Goal: Information Seeking & Learning: Learn about a topic

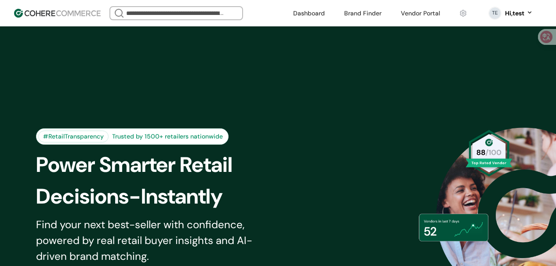
click at [269, 38] on div "#RetailTransparency Trusted by 1500+ retailers nationwide Power Smarter Retail …" at bounding box center [278, 215] width 556 height 378
click at [270, 7] on div "We Came Up Empty Looks like there aren’t any matches at the moment. Refine your…" at bounding box center [196, 13] width 172 height 14
drag, startPoint x: 252, startPoint y: 11, endPoint x: 278, endPoint y: 11, distance: 26.0
click at [279, 11] on div "We Came Up Empty Looks like there aren’t any matches at the moment. Refine your…" at bounding box center [196, 13] width 172 height 14
click at [263, 12] on div "We Came Up Empty Looks like there aren’t any matches at the moment. Refine your…" at bounding box center [196, 13] width 172 height 14
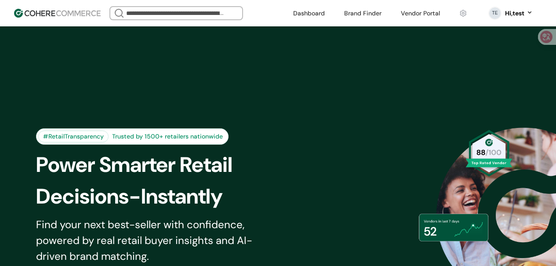
click at [267, 12] on div "We Came Up Empty Looks like there aren’t any matches at the moment. Refine your…" at bounding box center [196, 13] width 172 height 14
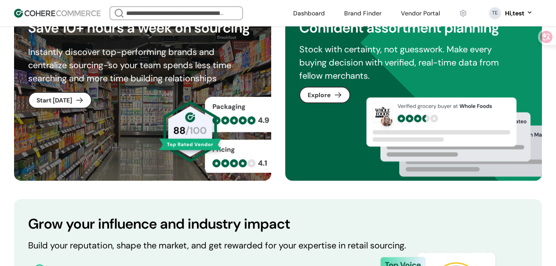
scroll to position [633, 0]
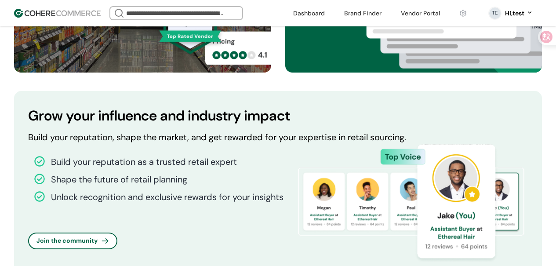
click at [184, 15] on input "search" at bounding box center [176, 13] width 104 height 12
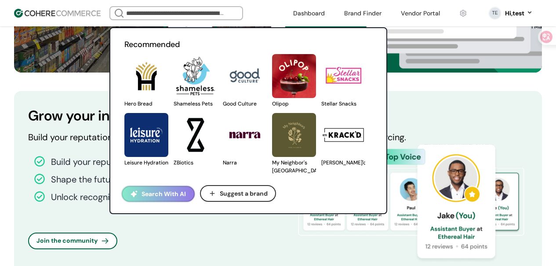
click at [124, 108] on link at bounding box center [124, 108] width 0 height 0
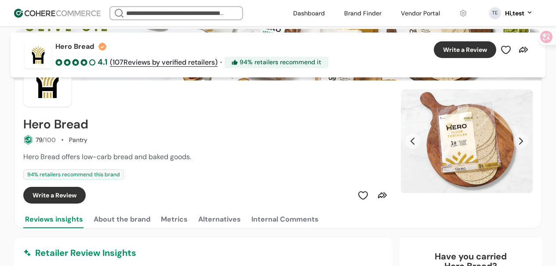
scroll to position [18, 0]
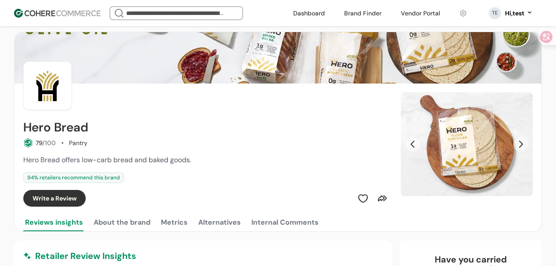
drag, startPoint x: 30, startPoint y: 168, endPoint x: 73, endPoint y: 166, distance: 43.1
click at [64, 166] on div "Hero Bread offers low-carb bread and baked goods. 94 % retailers recommend this…" at bounding box center [206, 169] width 367 height 28
click at [73, 166] on div "Hero Bread offers low-carb bread and baked goods. 94 % retailers recommend this…" at bounding box center [206, 169] width 367 height 28
click at [103, 167] on div "Hero Bread offers low-carb bread and baked goods. 94 % retailers recommend this…" at bounding box center [206, 169] width 367 height 28
drag, startPoint x: 116, startPoint y: 167, endPoint x: 176, endPoint y: 168, distance: 59.8
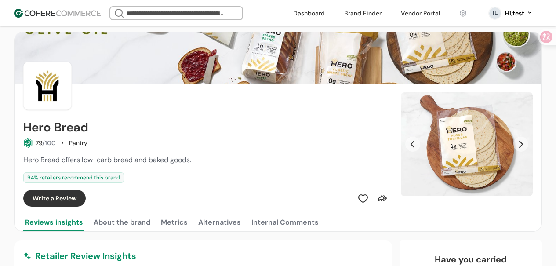
click at [132, 168] on div "Hero Bread offers low-carb bread and baked goods. 94 % retailers recommend this…" at bounding box center [206, 169] width 367 height 28
click at [176, 168] on div "Hero Bread offers low-carb bread and baked goods. 94 % retailers recommend this…" at bounding box center [206, 169] width 367 height 28
click at [177, 168] on div "Hero Bread offers low-carb bread and baked goods. 94 % retailers recommend this…" at bounding box center [206, 169] width 367 height 28
click at [27, 169] on div "Hero Bread offers low-carb bread and baked goods. 94 % retailers recommend this…" at bounding box center [206, 169] width 367 height 28
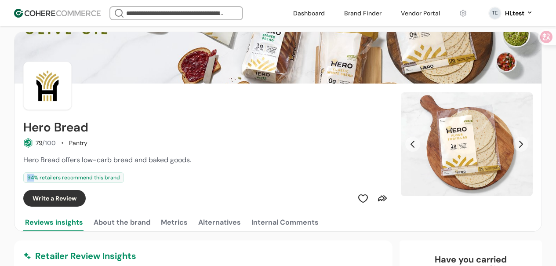
click at [47, 169] on div "Hero Bread offers low-carb bread and baked goods. 94 % retailers recommend this…" at bounding box center [206, 169] width 367 height 28
click at [30, 168] on div "Hero Bread offers low-carb bread and baked goods. 94 % retailers recommend this…" at bounding box center [206, 169] width 367 height 28
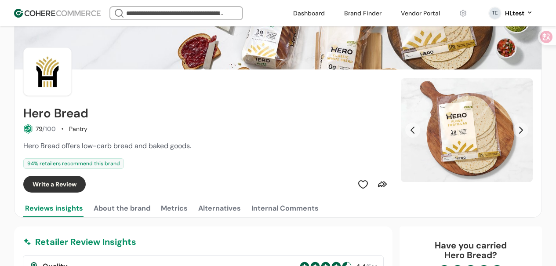
scroll to position [33, 0]
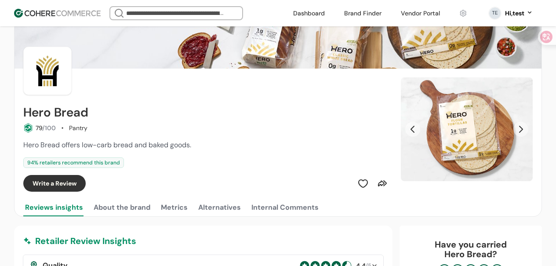
click at [37, 153] on div "Hero Bread offers low-carb bread and baked goods. 94 % retailers recommend this…" at bounding box center [206, 154] width 367 height 28
click at [38, 155] on div "Hero Bread offers low-carb bread and baked goods. 94 % retailers recommend this…" at bounding box center [206, 154] width 367 height 28
drag, startPoint x: 191, startPoint y: 146, endPoint x: 28, endPoint y: 147, distance: 162.7
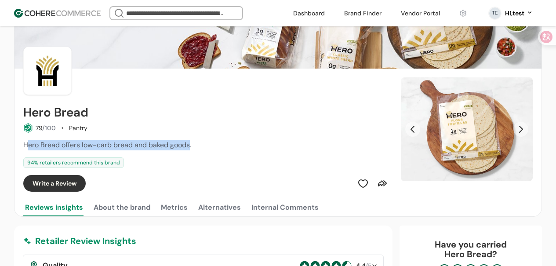
click at [28, 147] on span "Hero Bread offers low-carb bread and baked goods." at bounding box center [107, 144] width 168 height 9
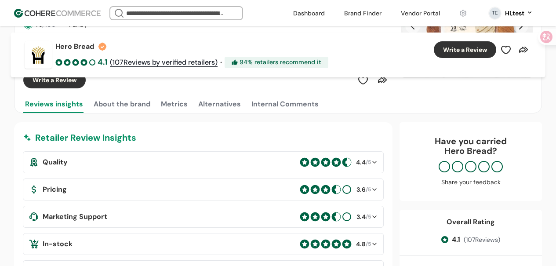
scroll to position [125, 0]
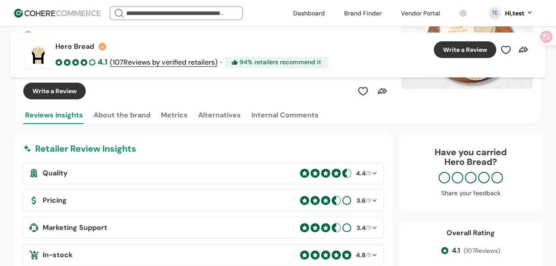
click at [202, 166] on div "Quality 4.4 /5 Pricing 3.6 /5 Marketing Support 3.4 /5 In-stock 4.8 /5 Packagin…" at bounding box center [203, 241] width 361 height 158
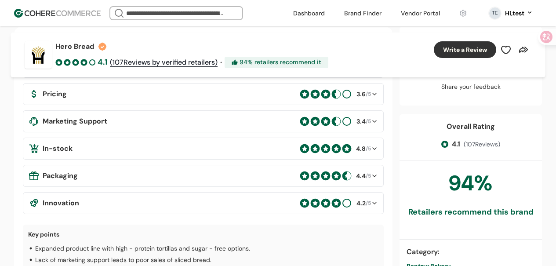
scroll to position [226, 0]
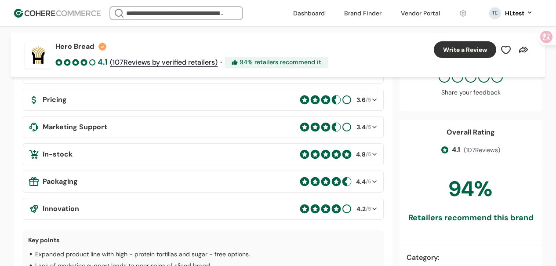
click at [54, 249] on p "Expanded product line with high - protein tortillas and sugar - free options." at bounding box center [142, 254] width 215 height 10
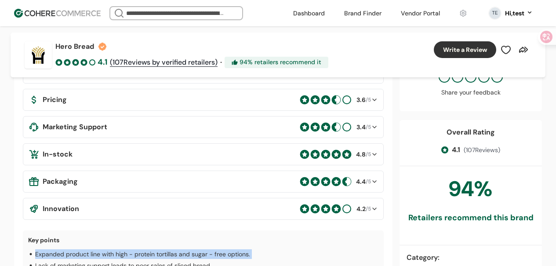
click at [54, 249] on p "Expanded product line with high - protein tortillas and sugar - free options." at bounding box center [142, 254] width 215 height 10
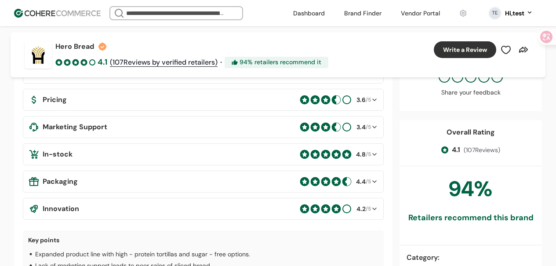
click at [60, 261] on p "Lack of marketing support leads to poor sales of sliced bread." at bounding box center [123, 266] width 176 height 10
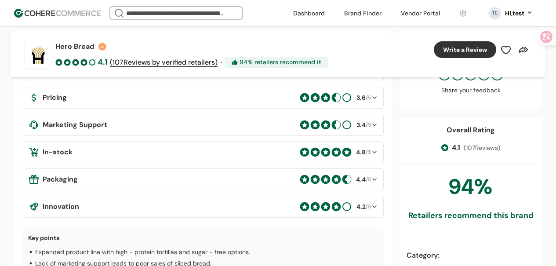
scroll to position [226, 0]
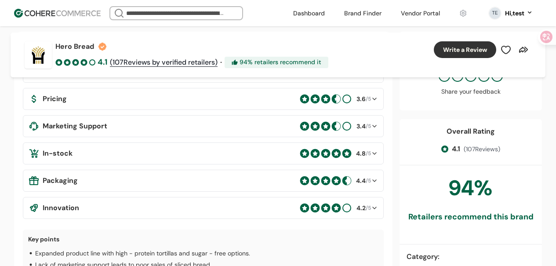
click at [68, 248] on p "Expanded product line with high - protein tortillas and sugar - free options." at bounding box center [142, 253] width 215 height 10
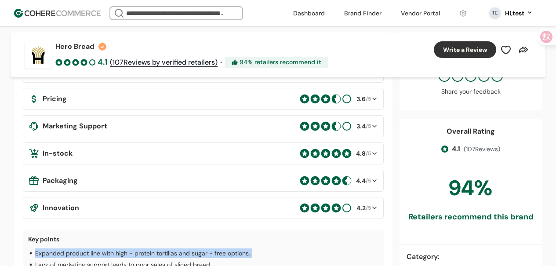
click at [68, 248] on p "Expanded product line with high - protein tortillas and sugar - free options." at bounding box center [142, 253] width 215 height 10
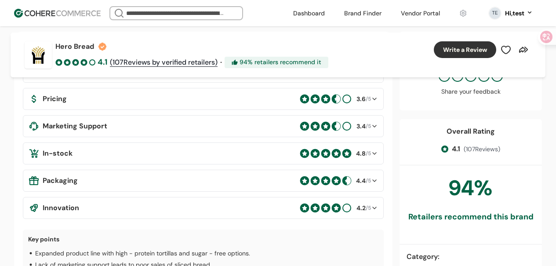
click at [75, 260] on p "Lack of marketing support leads to poor sales of sliced bread." at bounding box center [123, 265] width 176 height 10
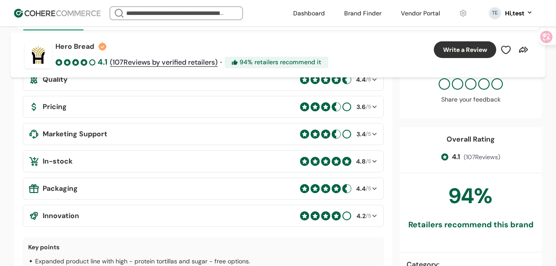
scroll to position [222, 0]
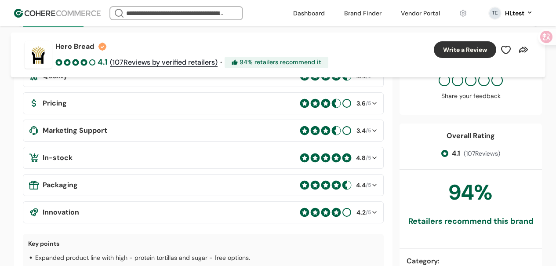
click at [96, 253] on p "Expanded product line with high - protein tortillas and sugar - free options." at bounding box center [142, 258] width 215 height 10
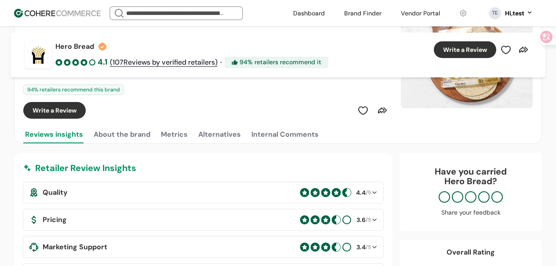
scroll to position [105, 0]
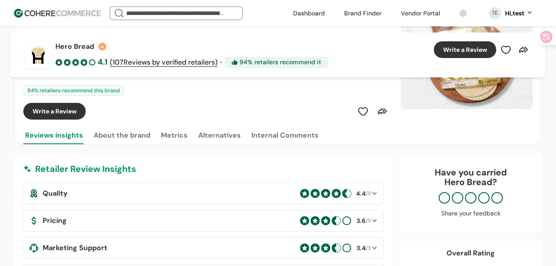
click at [124, 133] on button "About the brand" at bounding box center [122, 136] width 60 height 18
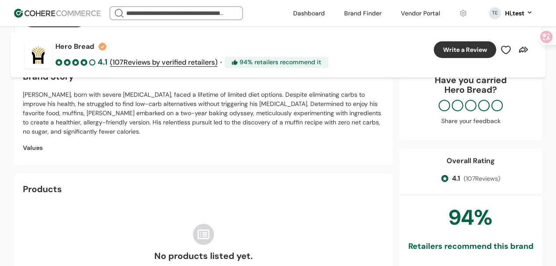
scroll to position [157, 0]
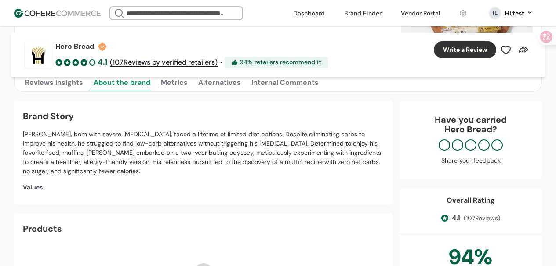
click at [71, 91] on button "Reviews insights" at bounding box center [54, 83] width 62 height 18
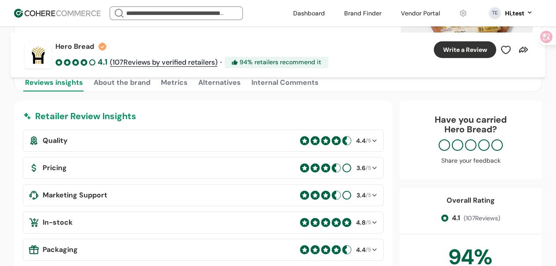
click at [110, 89] on button "About the brand" at bounding box center [122, 83] width 60 height 18
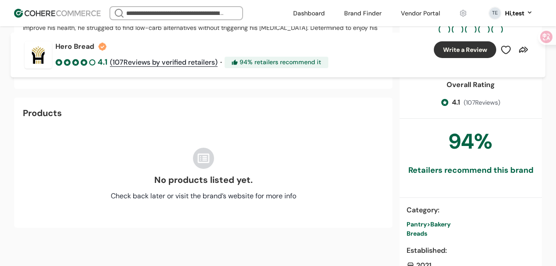
scroll to position [272, 0]
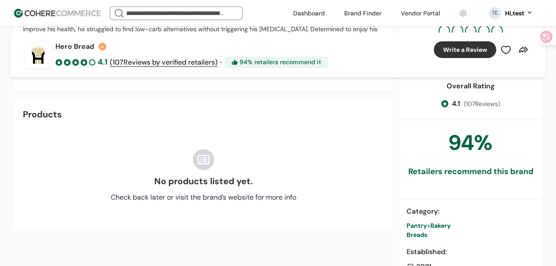
click at [33, 136] on div "No products listed yet. Check back later or visit the brand’s website for more …" at bounding box center [203, 175] width 361 height 89
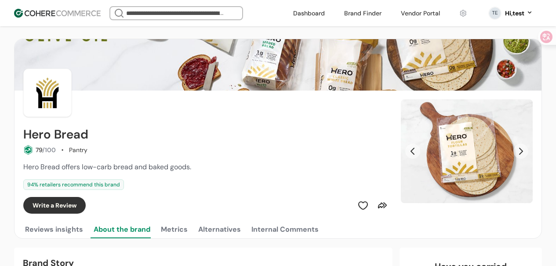
scroll to position [0, 0]
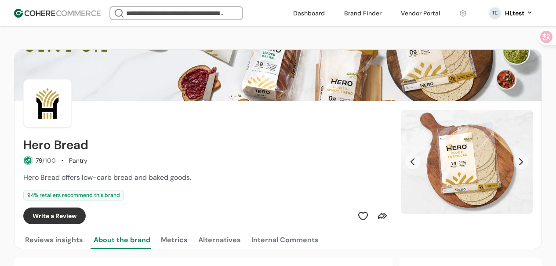
click at [190, 176] on span "Hero Bread offers low-carb bread and baked goods." at bounding box center [107, 177] width 168 height 9
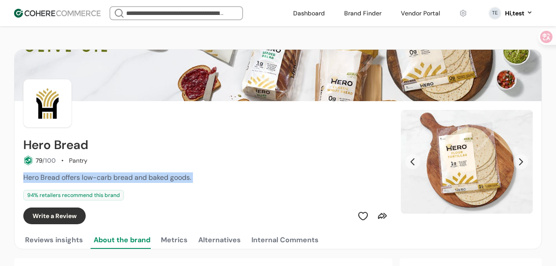
click at [190, 176] on span "Hero Bread offers low-carb bread and baked goods." at bounding box center [107, 177] width 168 height 9
click at [208, 176] on div "Hero Bread offers low-carb bread and baked goods." at bounding box center [206, 177] width 367 height 11
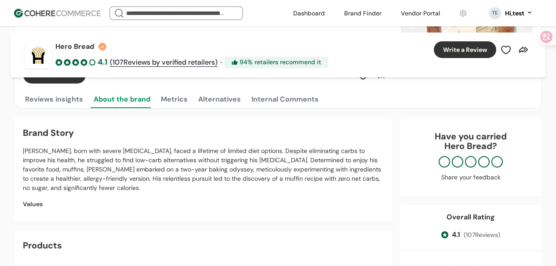
scroll to position [146, 0]
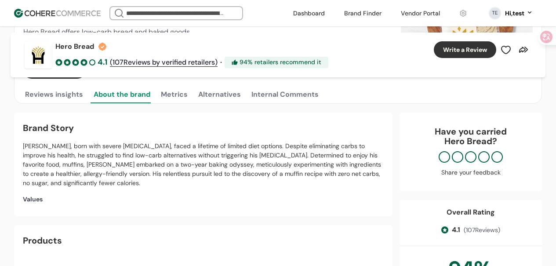
click at [229, 163] on p "[PERSON_NAME], born with severe [MEDICAL_DATA], faced a lifetime of limited die…" at bounding box center [203, 165] width 361 height 46
click at [216, 195] on div "Values" at bounding box center [203, 199] width 361 height 9
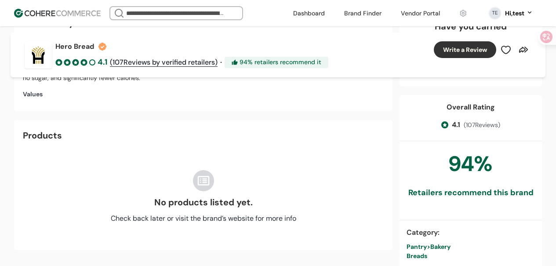
scroll to position [250, 0]
click at [363, 57] on div "Hero Bread 4.1 ( 107 Reviews by verified retailers) · 94 % retailers recommend …" at bounding box center [278, 55] width 535 height 45
click at [201, 201] on div "No products listed yet." at bounding box center [203, 202] width 99 height 13
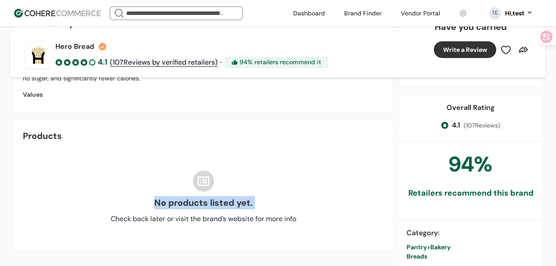
click at [201, 201] on div "No products listed yet." at bounding box center [203, 202] width 99 height 13
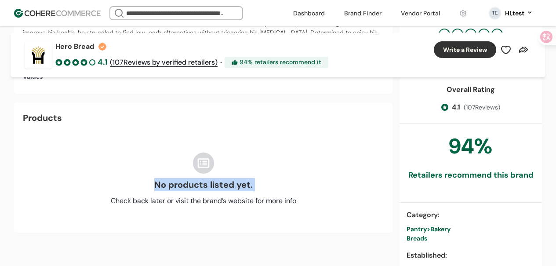
scroll to position [268, 0]
